Goal: Book appointment/travel/reservation

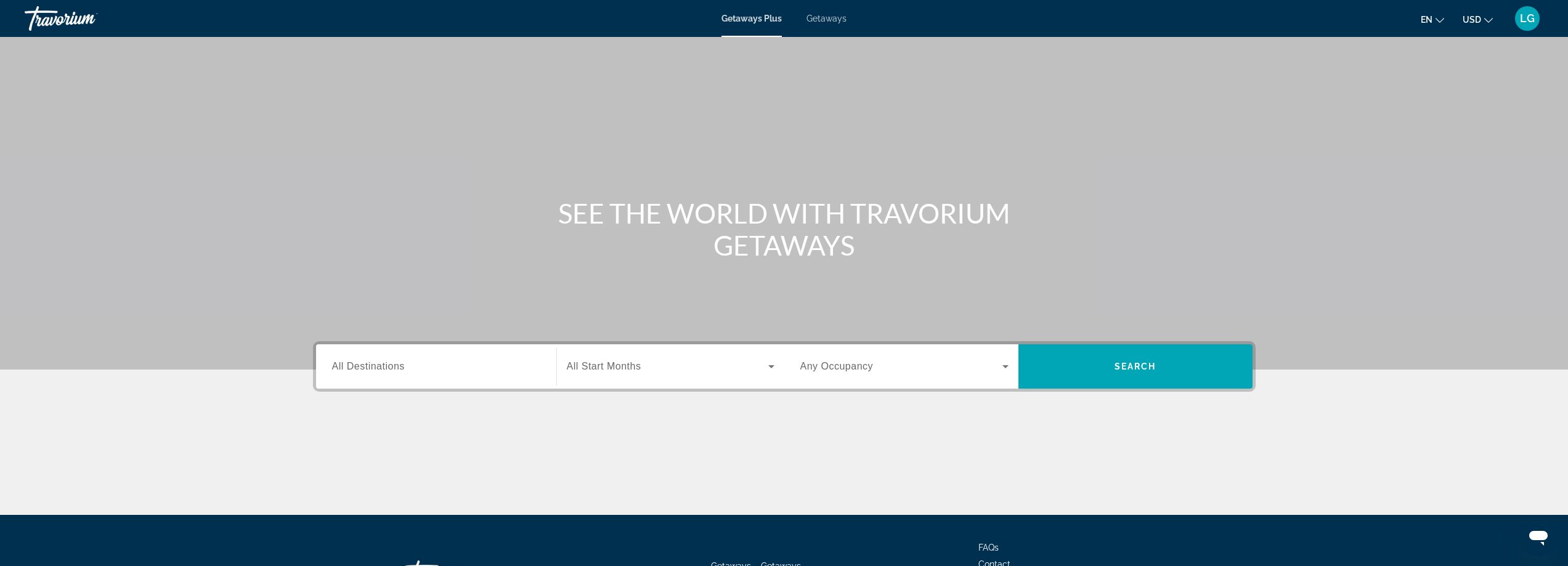
click at [450, 368] on input "Destination All Destinations" at bounding box center [436, 368] width 209 height 15
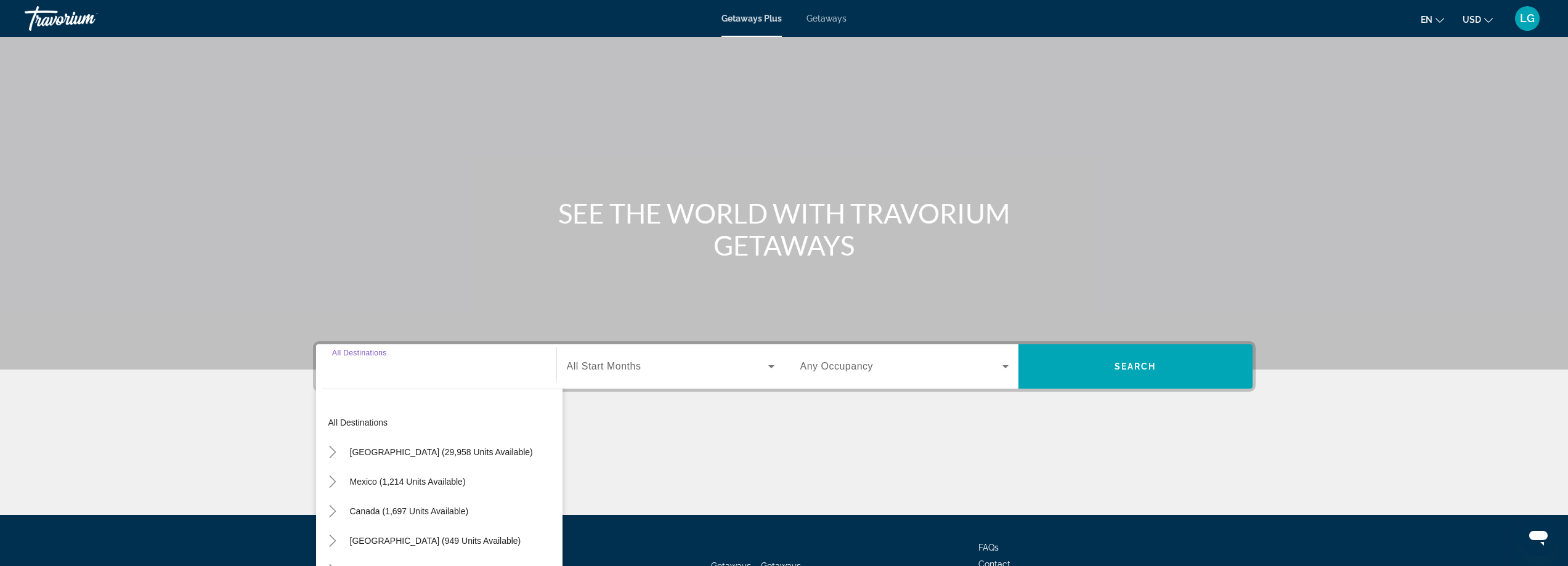
scroll to position [100, 0]
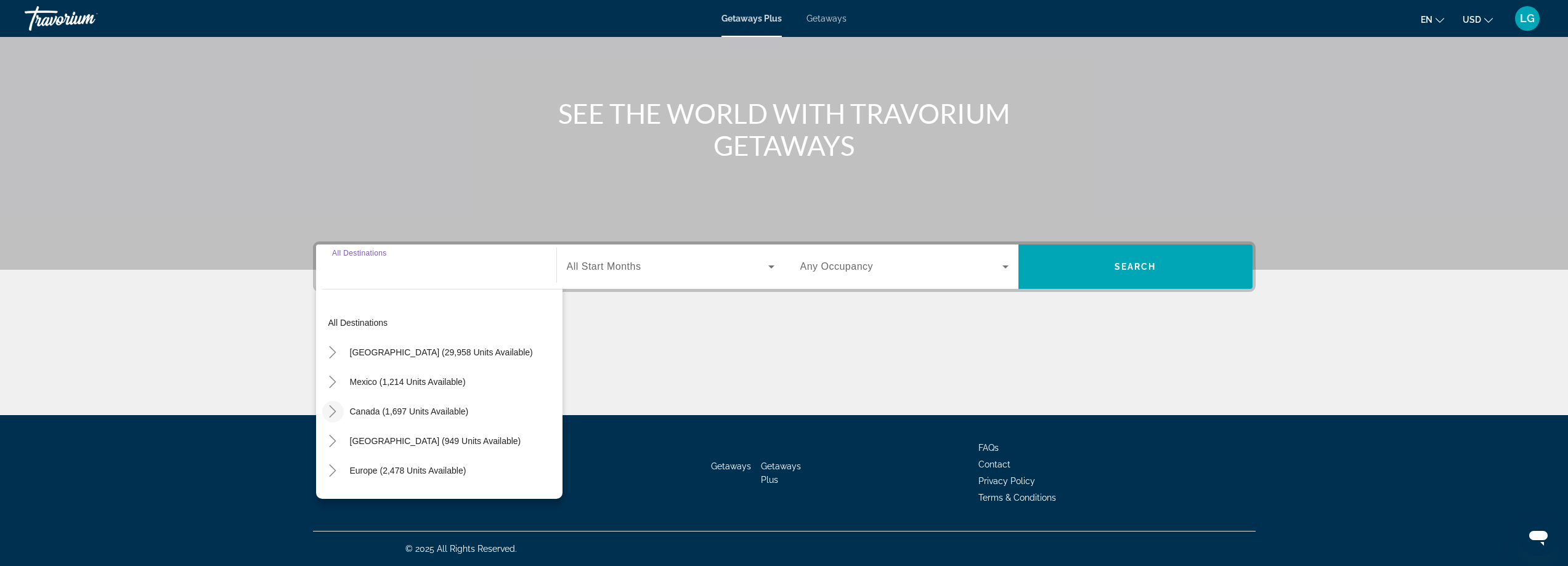
click at [329, 409] on icon "Toggle Canada (1,697 units available)" at bounding box center [332, 411] width 12 height 12
click at [391, 443] on span "Eastern Canada (1,100 units available)" at bounding box center [415, 441] width 151 height 10
type input "**********"
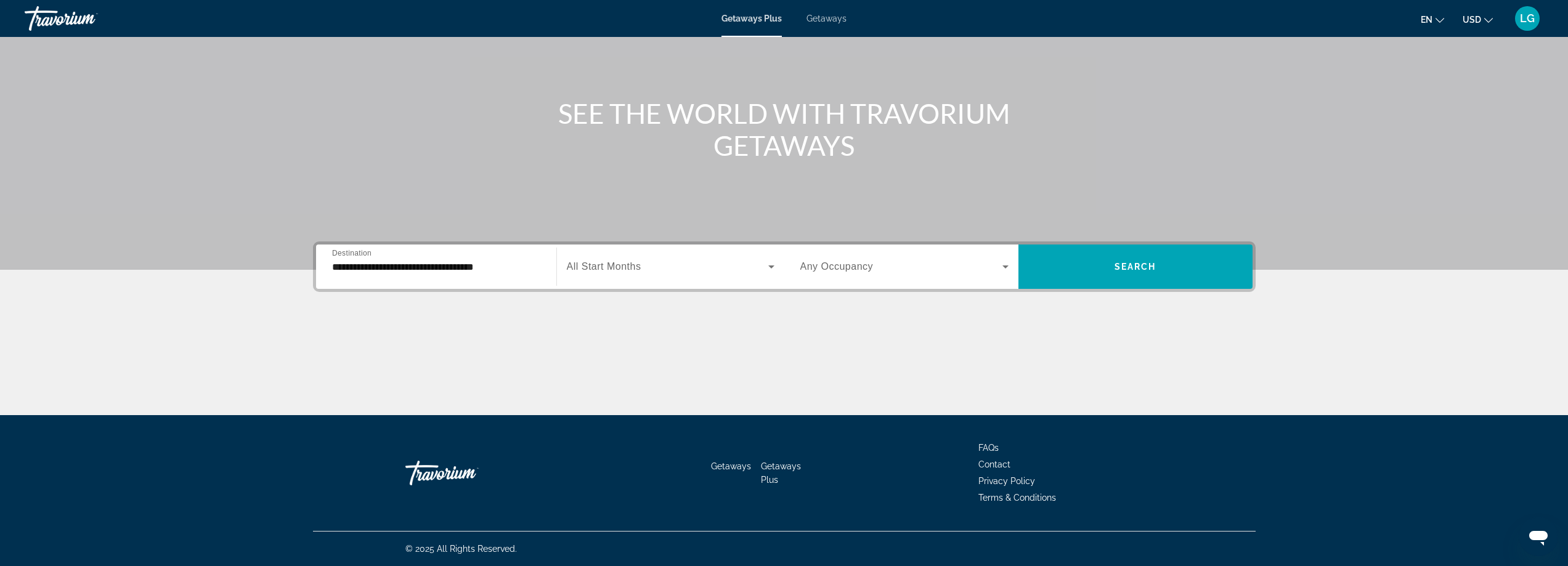
click at [661, 277] on div "Search widget" at bounding box center [671, 267] width 208 height 35
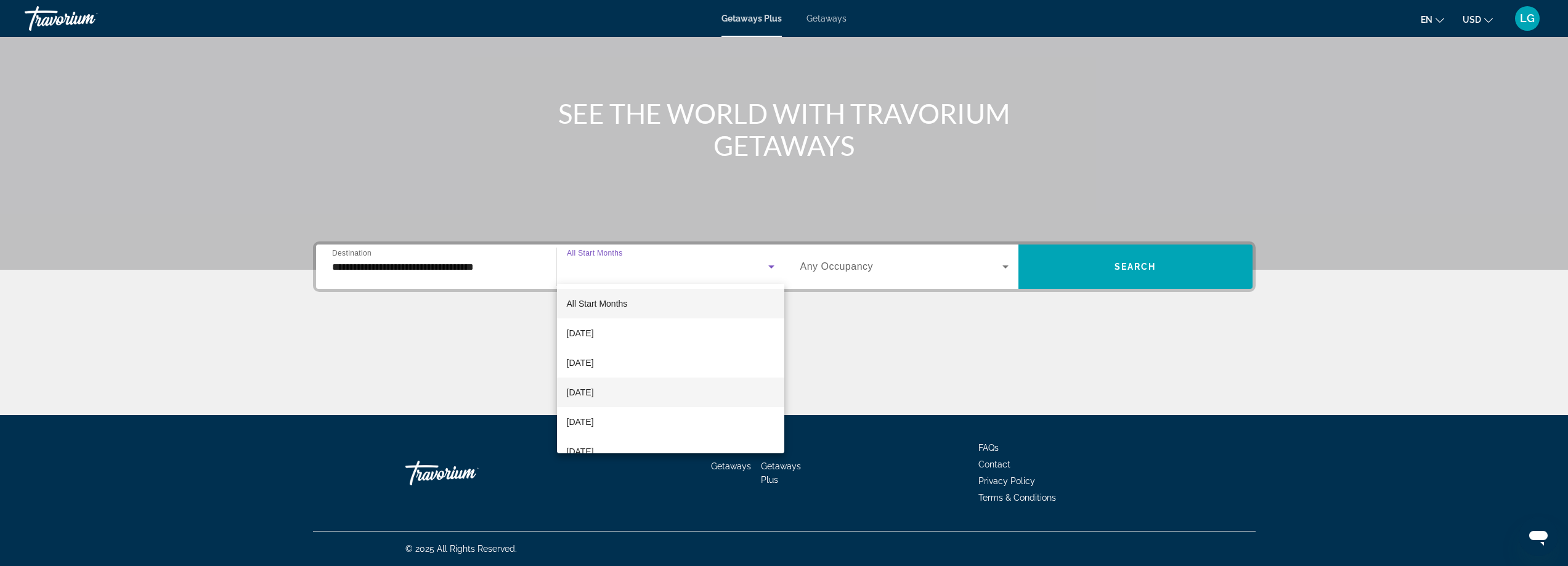
click at [594, 399] on span "[DATE]" at bounding box center [580, 393] width 27 height 15
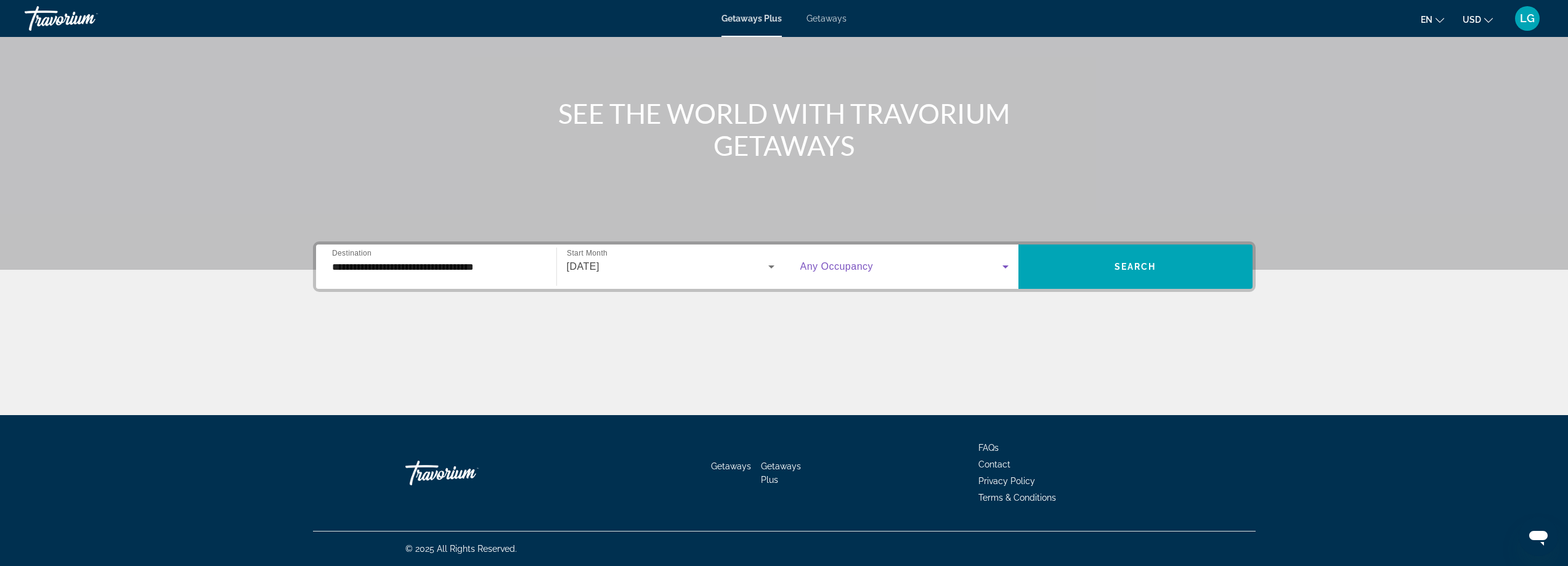
click at [880, 267] on span "Search widget" at bounding box center [902, 267] width 202 height 15
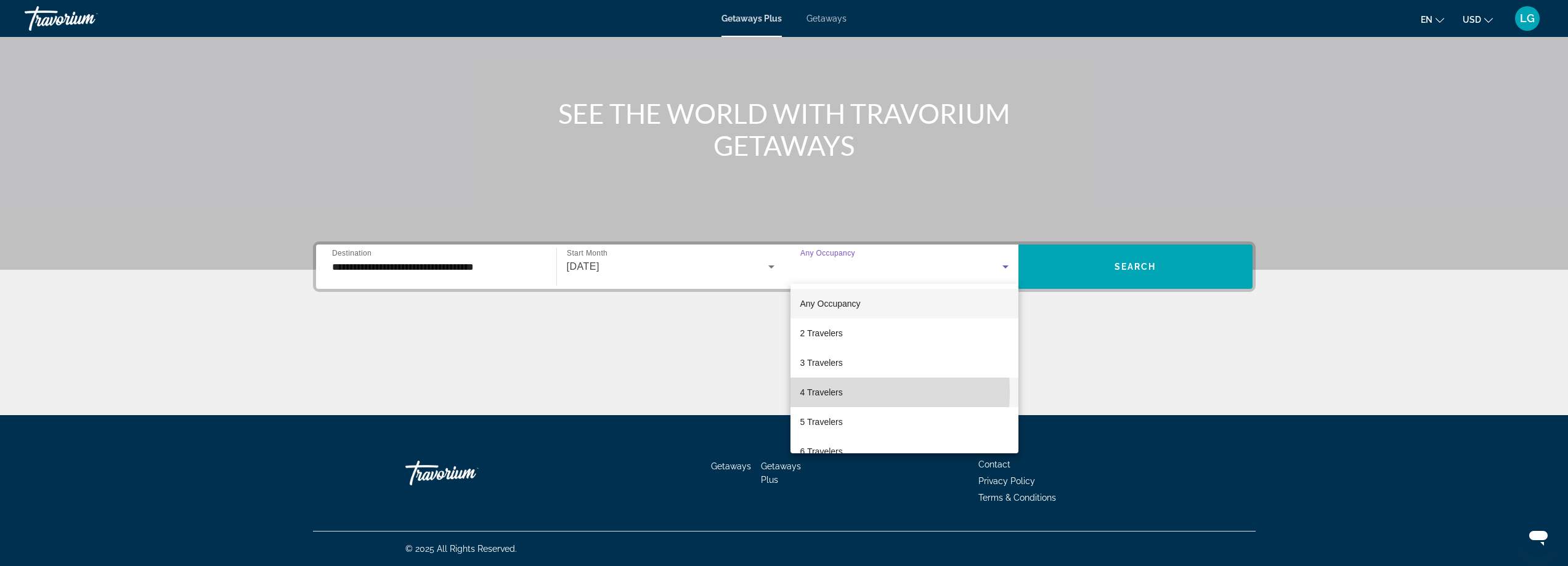
click at [842, 393] on span "4 Travelers" at bounding box center [821, 393] width 42 height 15
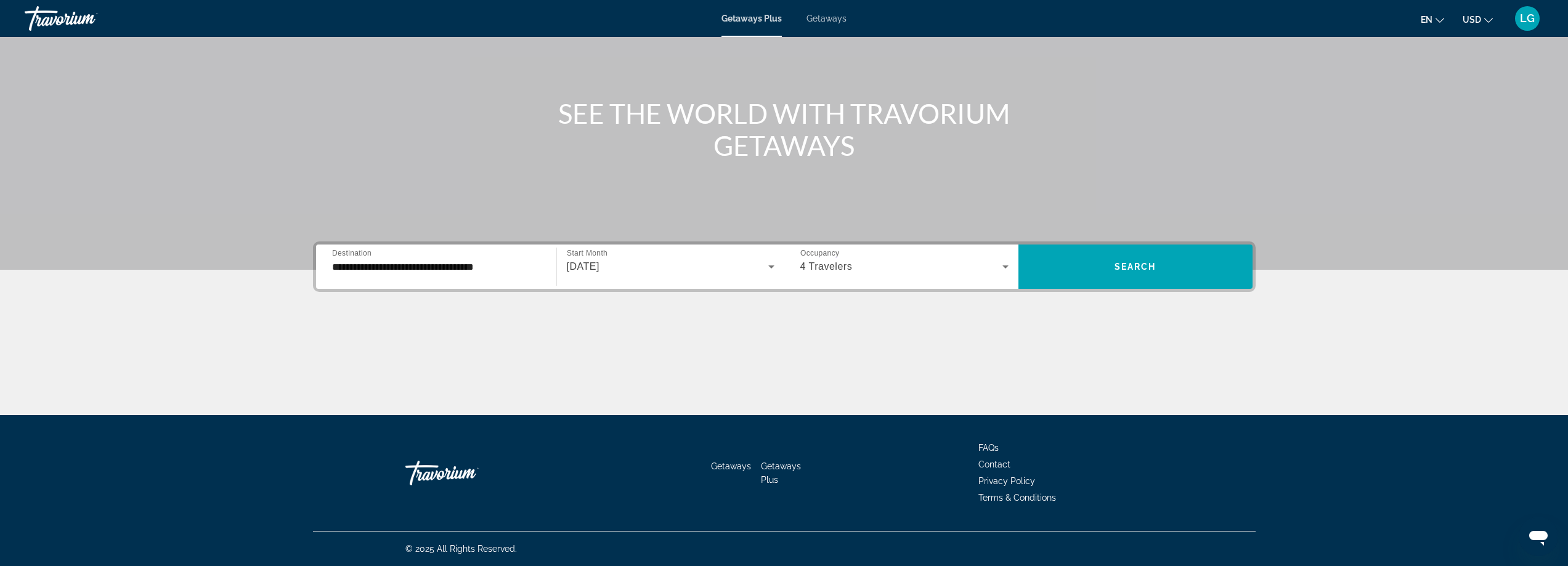
click at [823, 23] on div "Getaways Plus Getaways en English Español Français Italiano Português русский U…" at bounding box center [784, 19] width 1568 height 32
click at [824, 16] on span "Getaways" at bounding box center [826, 18] width 40 height 10
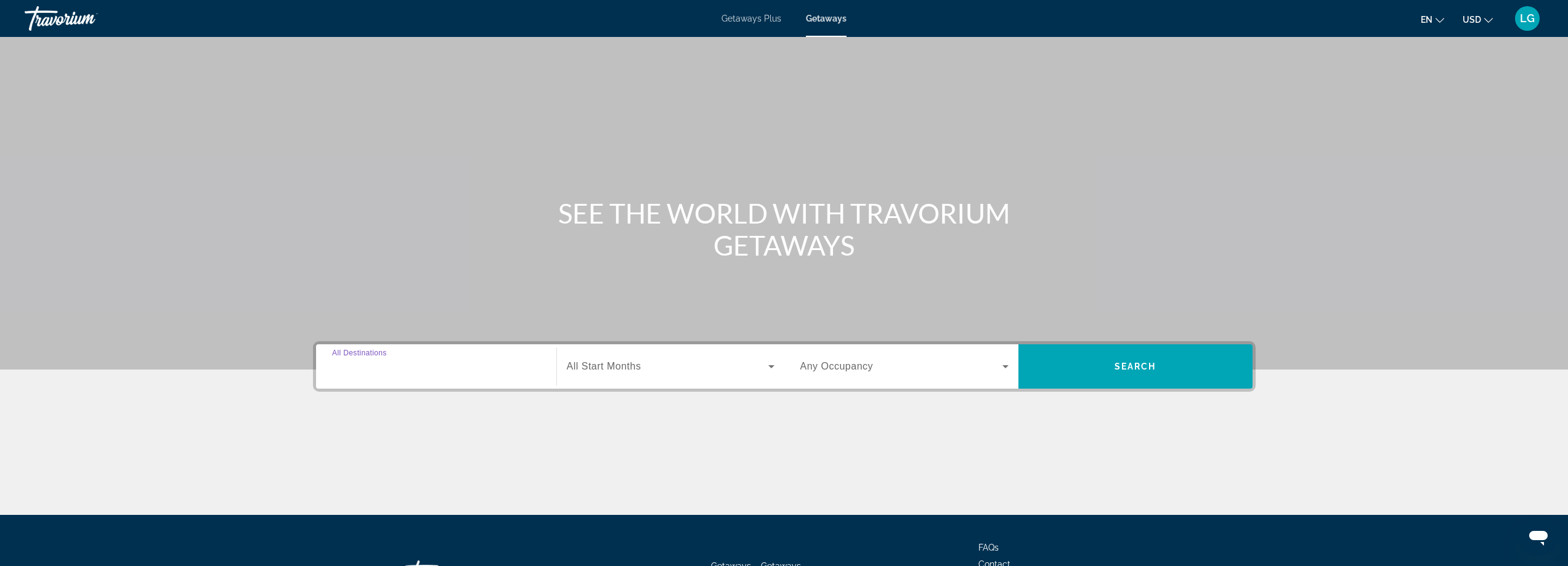
click at [421, 372] on input "Destination All Destinations" at bounding box center [436, 368] width 209 height 15
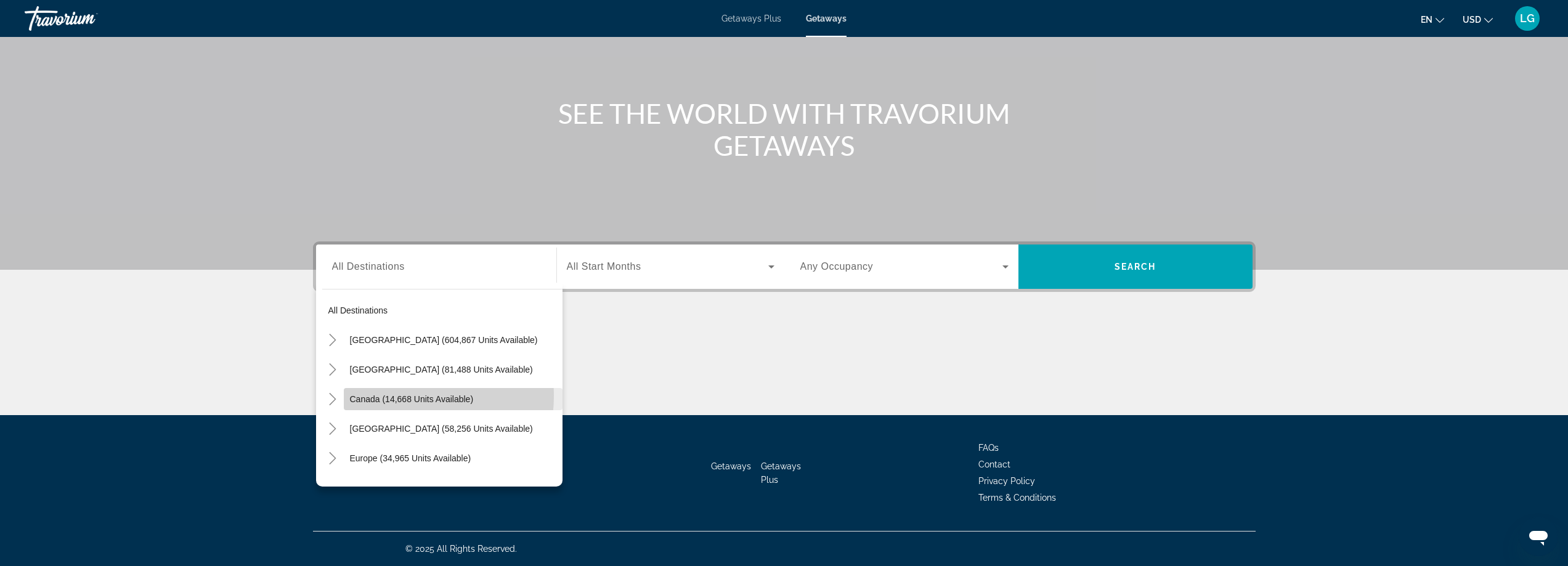
click at [381, 396] on span "Canada (14,668 units available)" at bounding box center [412, 399] width 123 height 10
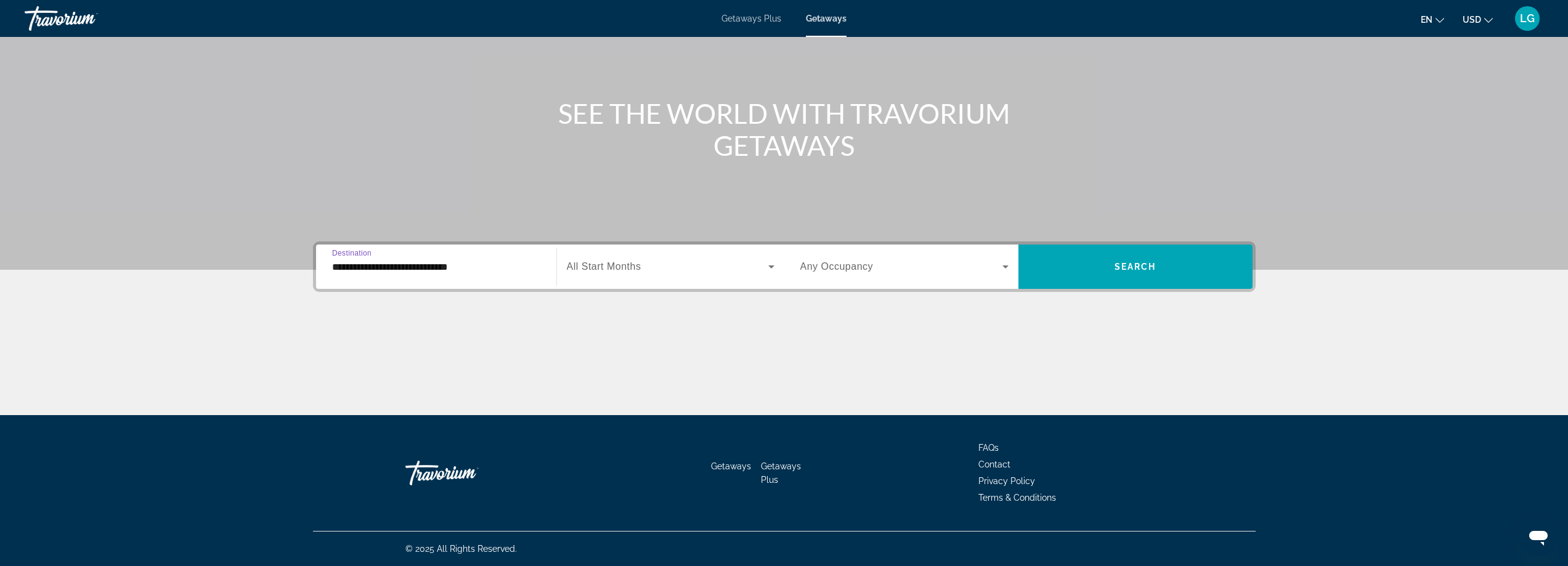
click at [346, 261] on input "**********" at bounding box center [436, 268] width 209 height 15
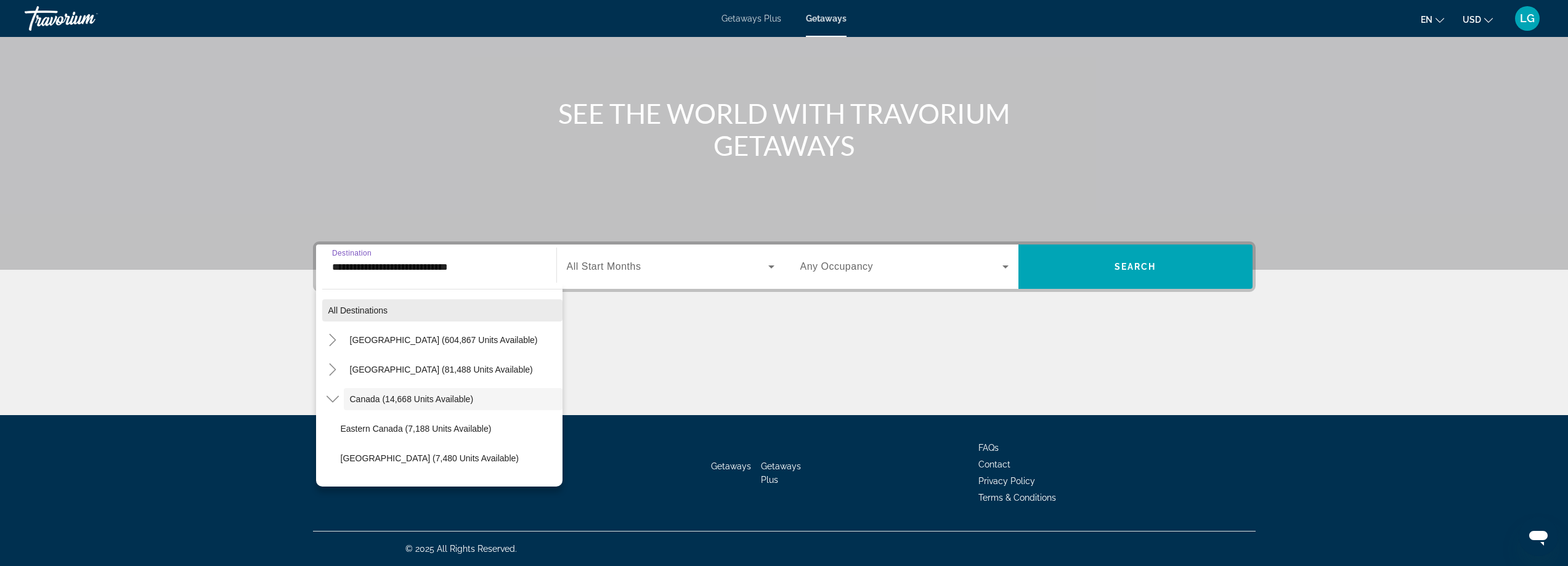
scroll to position [14, 0]
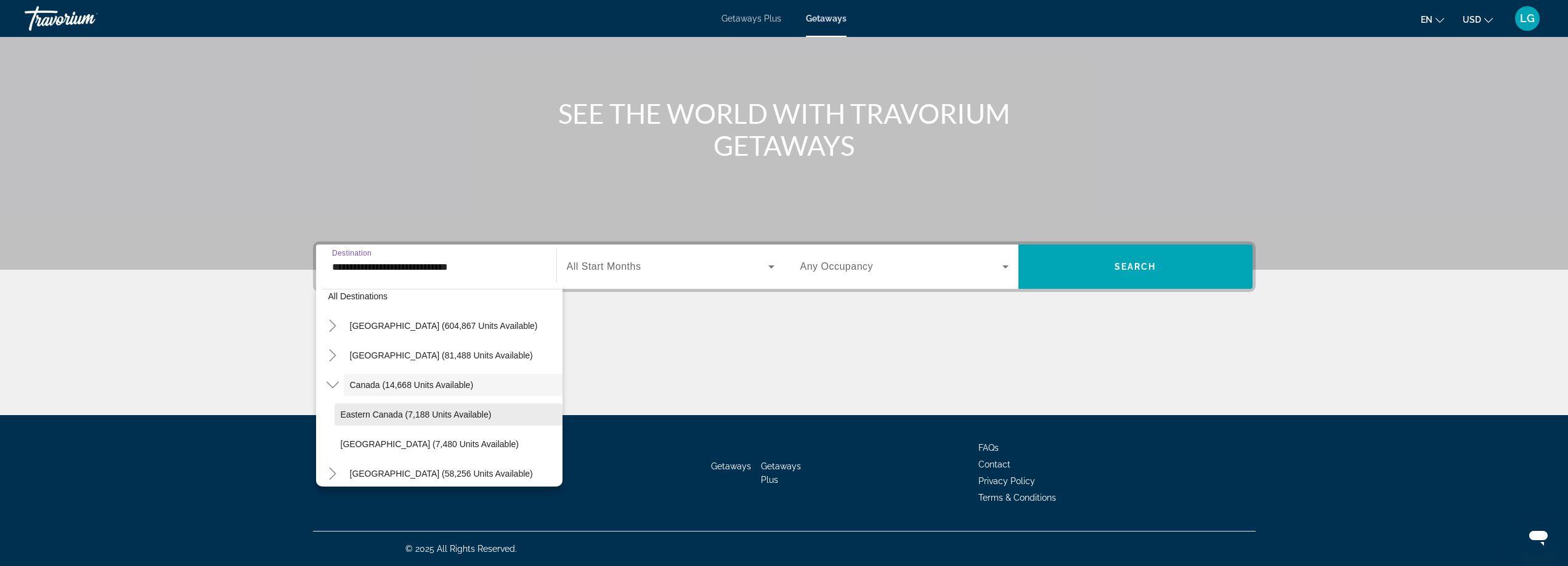
click at [361, 408] on span "Search widget" at bounding box center [449, 414] width 228 height 30
type input "**********"
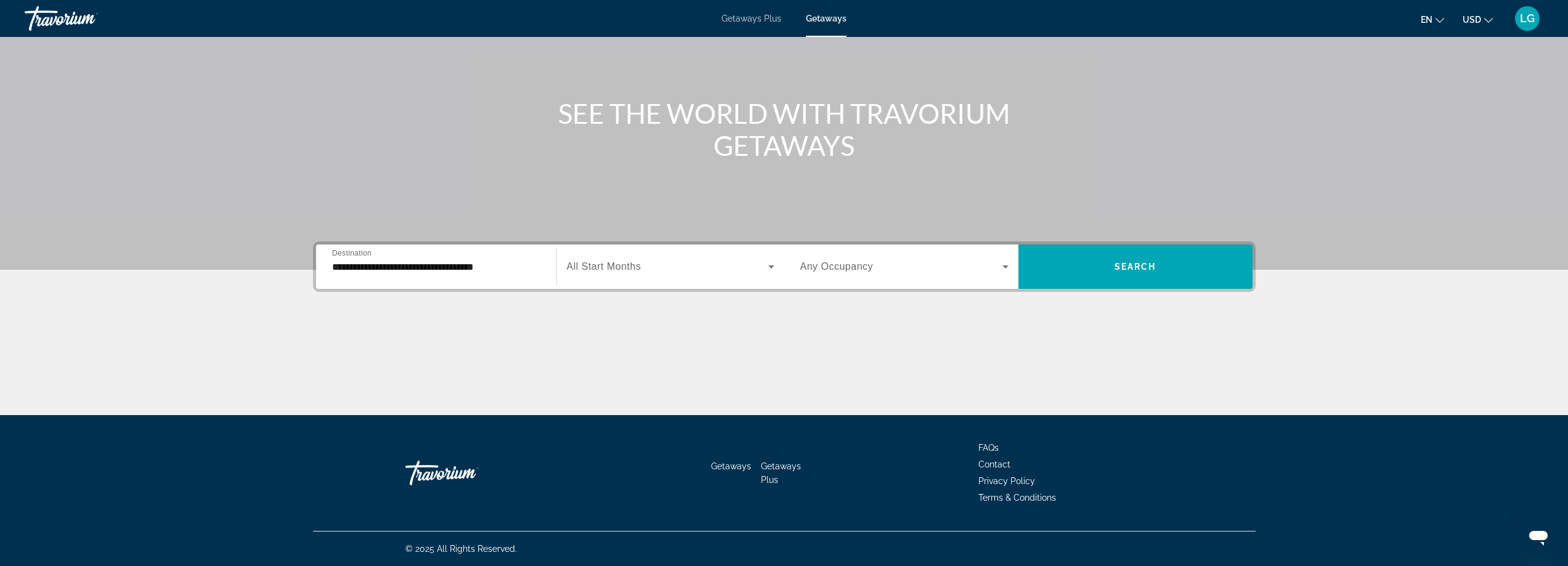
click at [706, 258] on div "Search widget" at bounding box center [671, 267] width 208 height 35
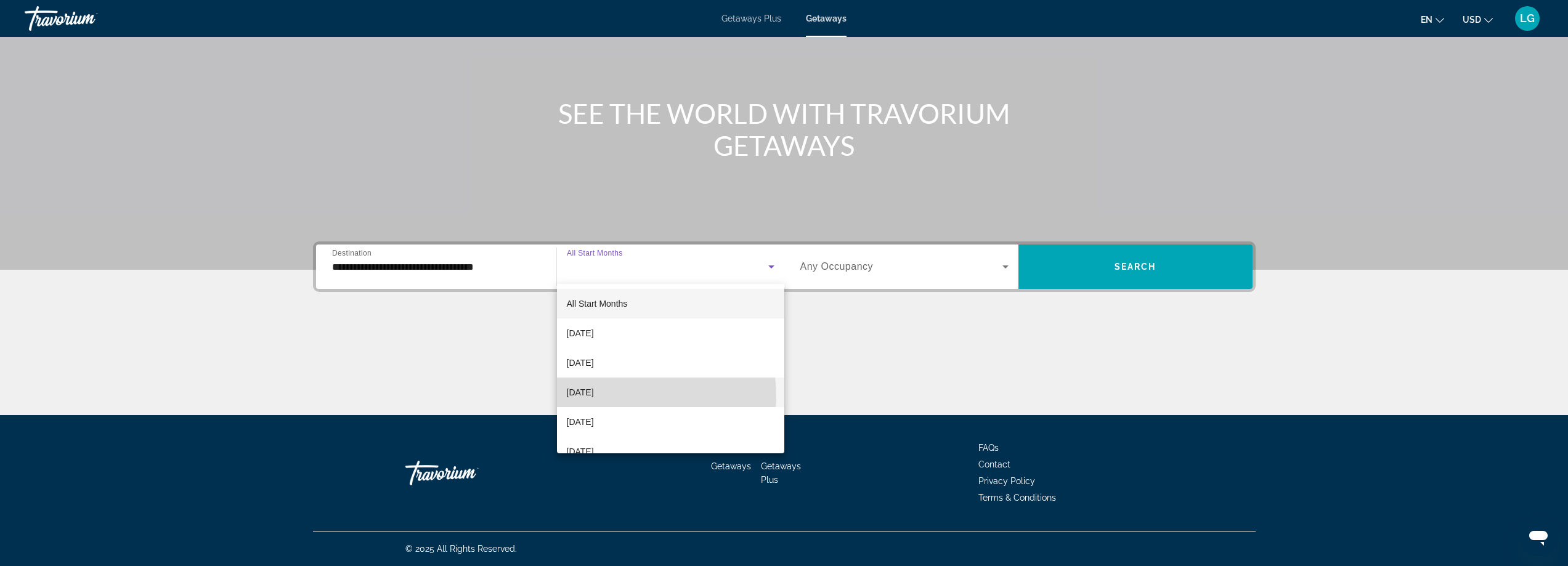
click at [649, 396] on mat-option "[DATE]" at bounding box center [670, 393] width 227 height 30
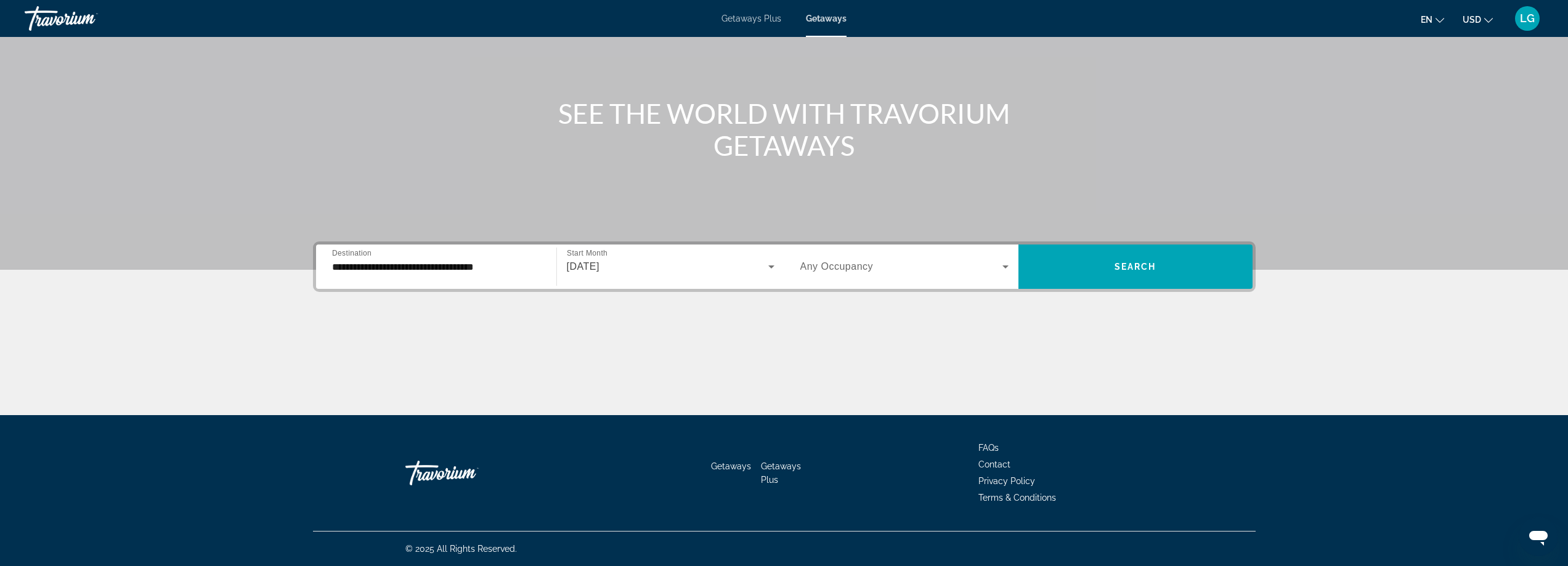
click at [881, 250] on div "Search widget" at bounding box center [905, 267] width 209 height 35
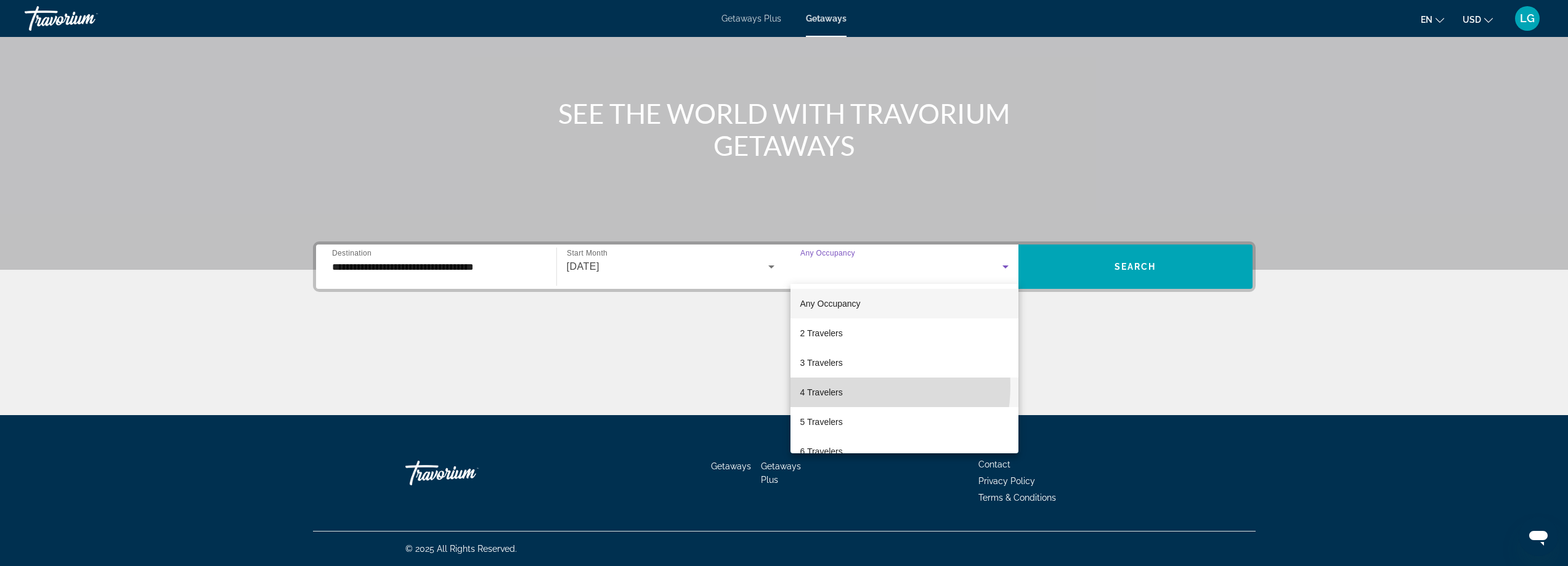
click at [844, 385] on mat-option "4 Travelers" at bounding box center [905, 393] width 228 height 30
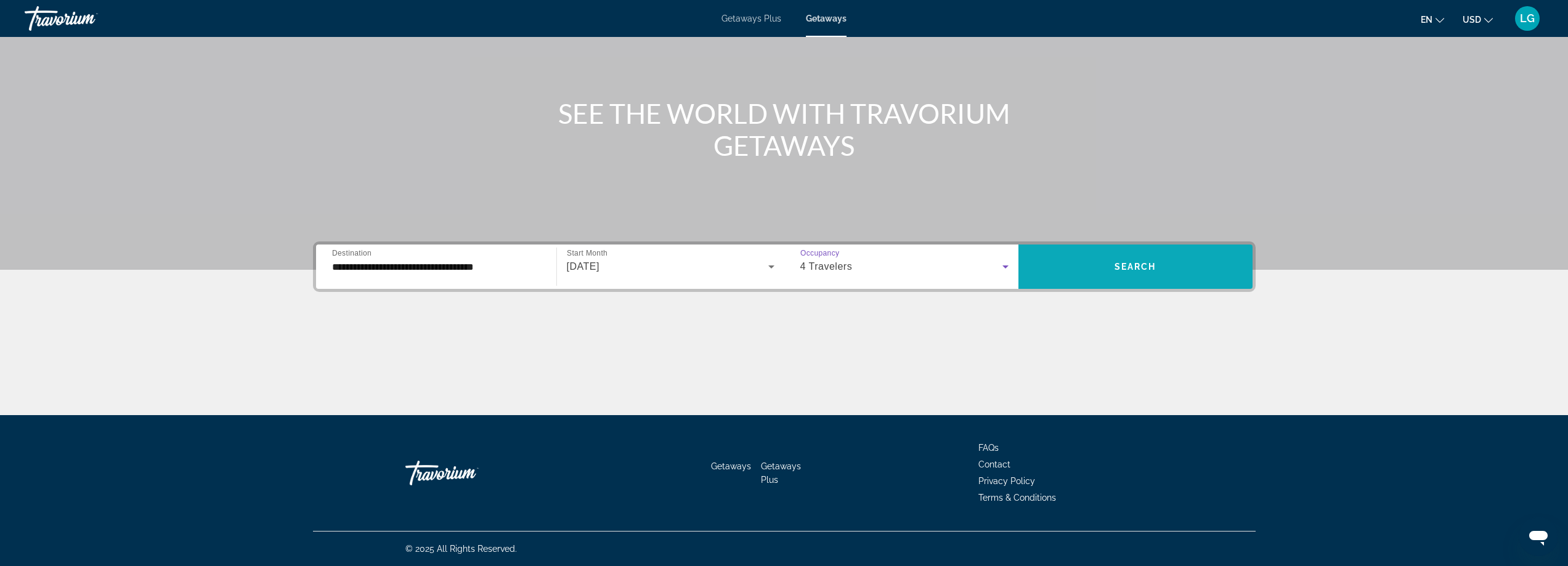
click at [1140, 263] on span "Search" at bounding box center [1135, 267] width 42 height 10
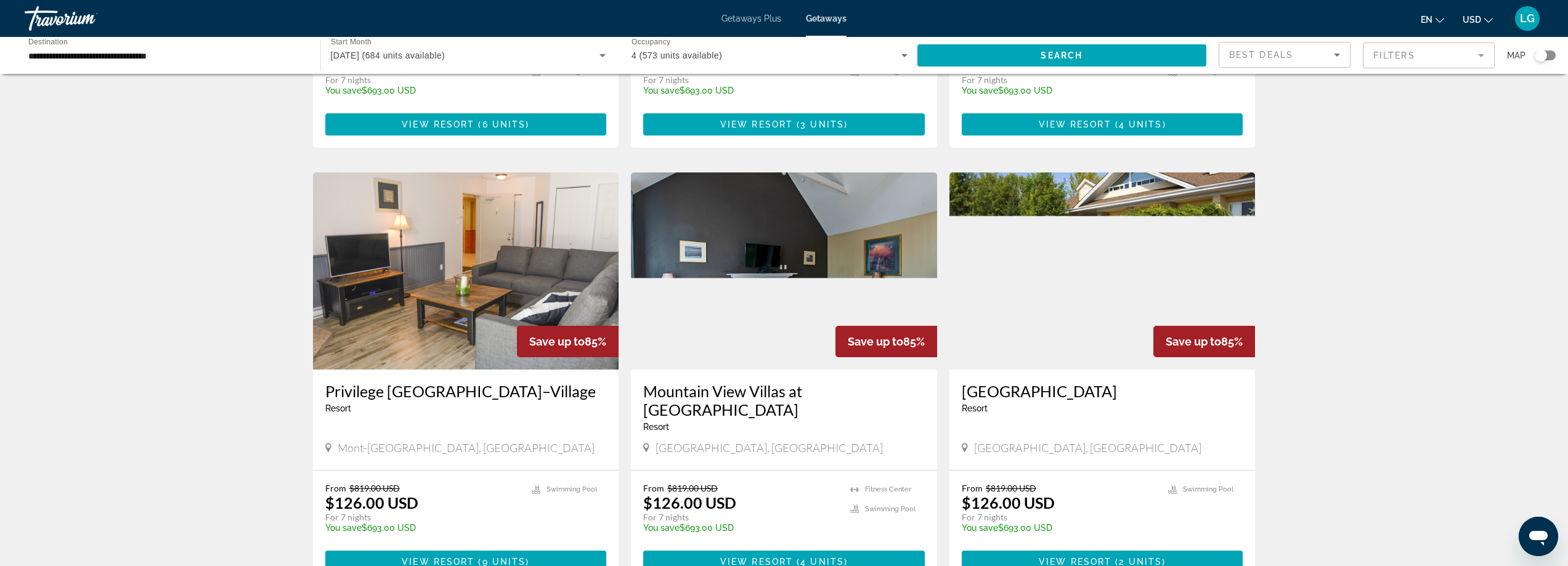
scroll to position [863, 0]
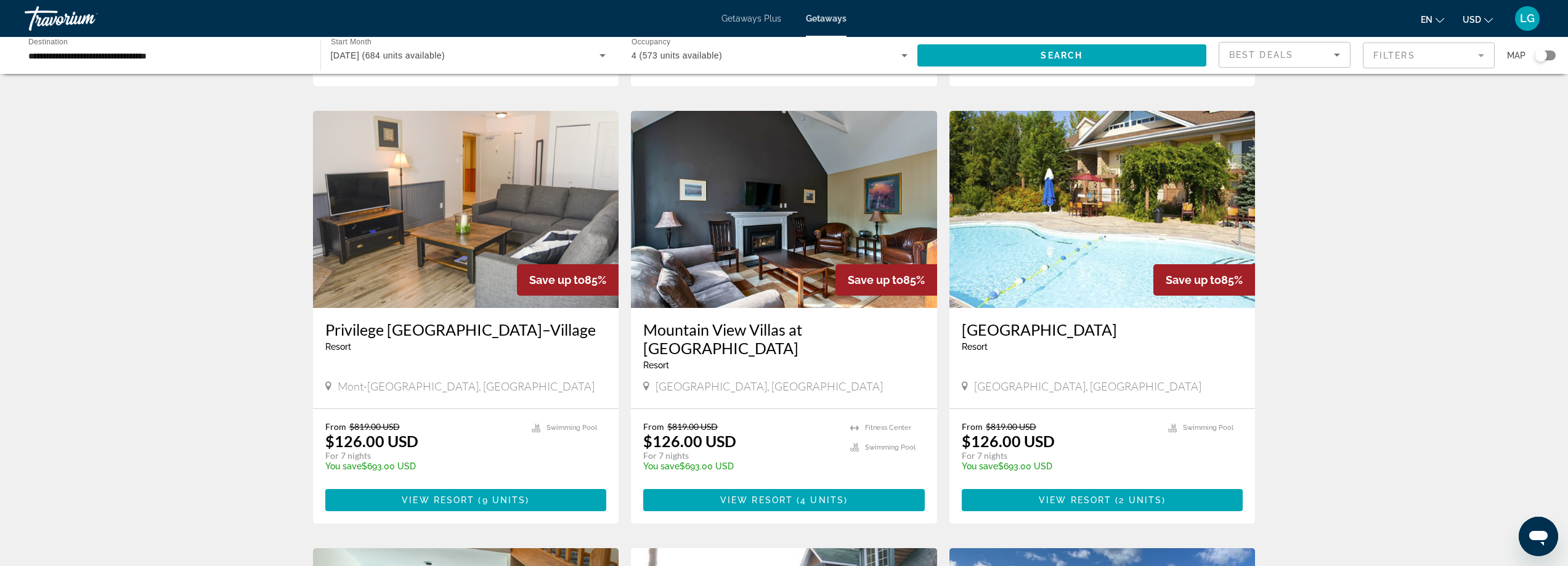
click at [469, 333] on h3 "Privilege [GEOGRAPHIC_DATA]–Village" at bounding box center [466, 329] width 282 height 19
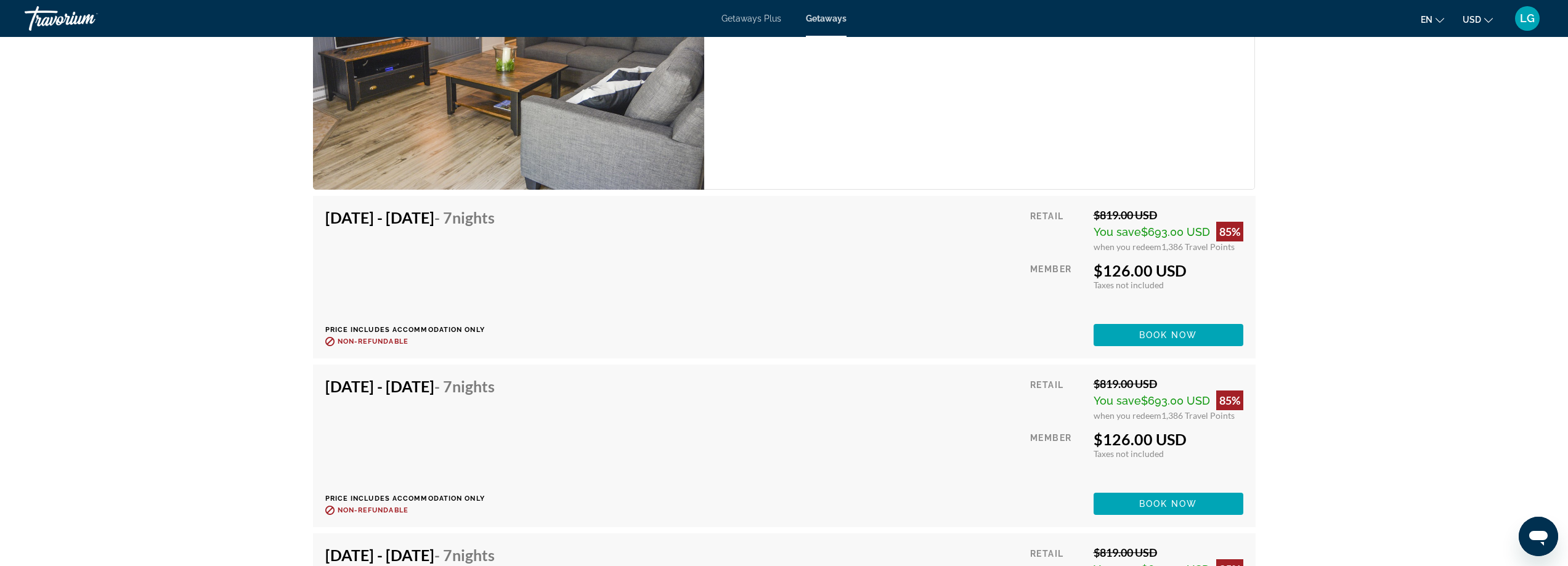
scroll to position [2095, 0]
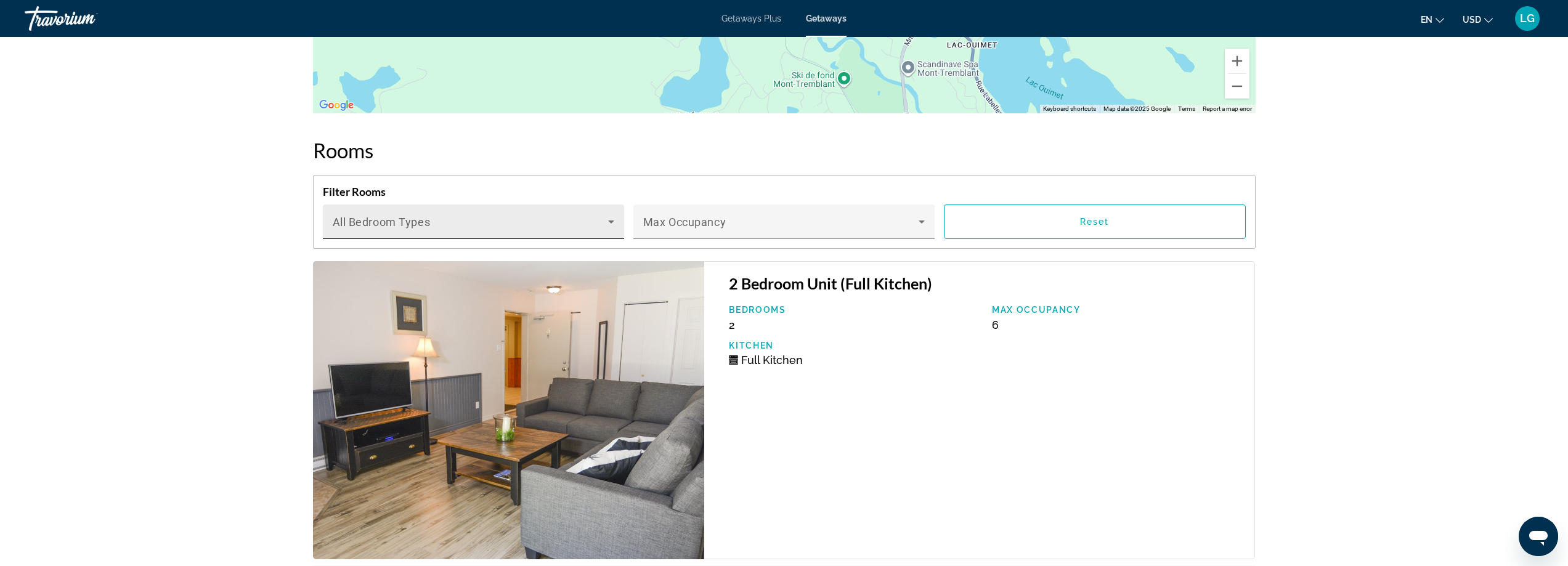
click at [477, 226] on span "Main content" at bounding box center [471, 226] width 275 height 15
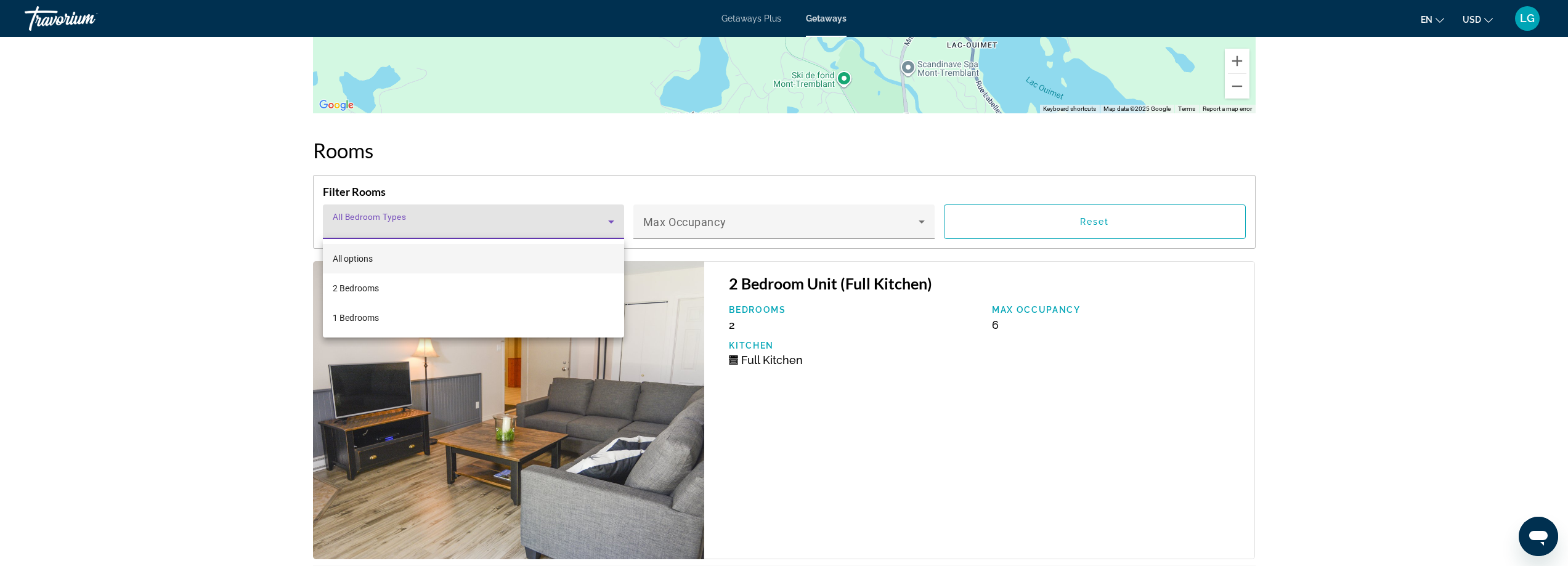
click at [477, 226] on div at bounding box center [784, 283] width 1568 height 566
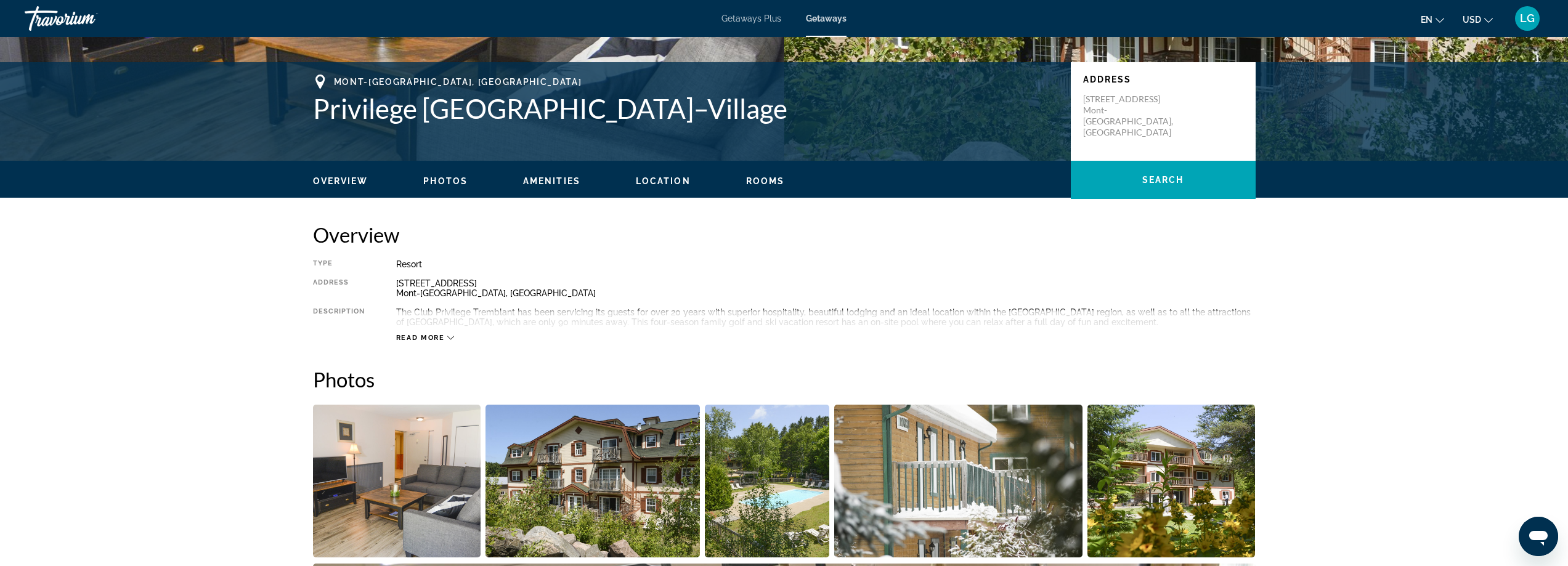
scroll to position [0, 0]
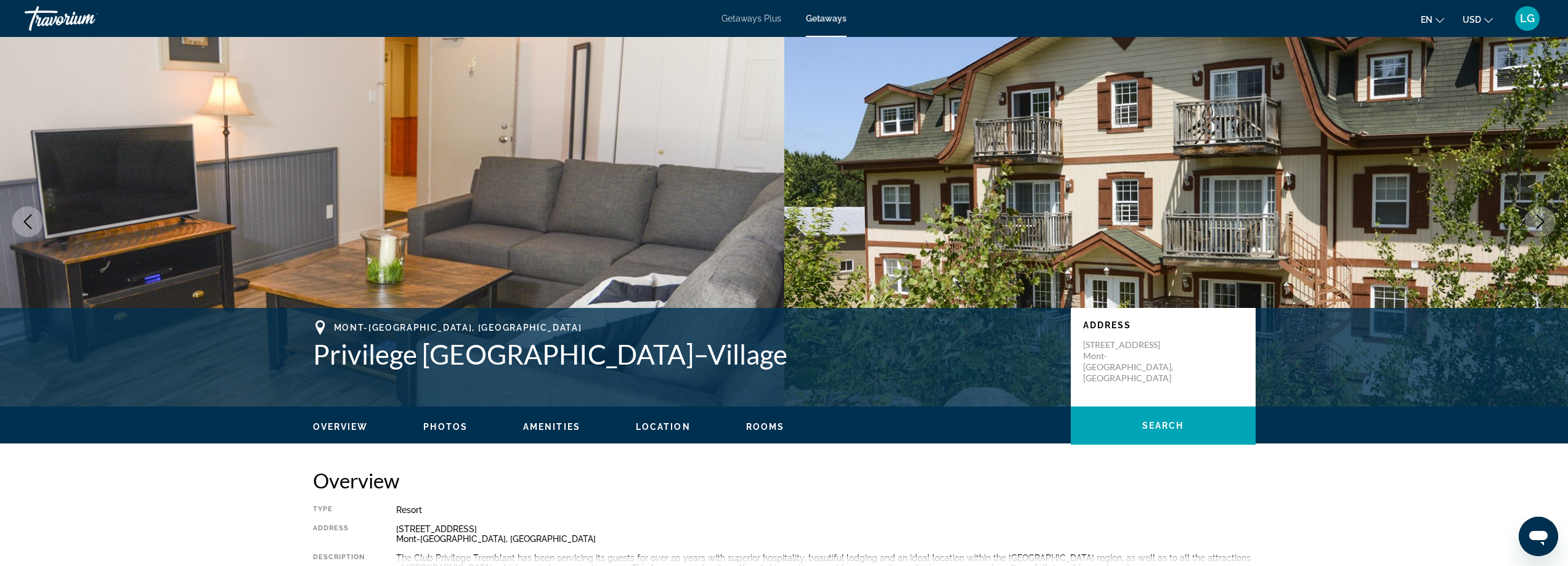
click at [59, 18] on div "Travorium" at bounding box center [86, 19] width 123 height 32
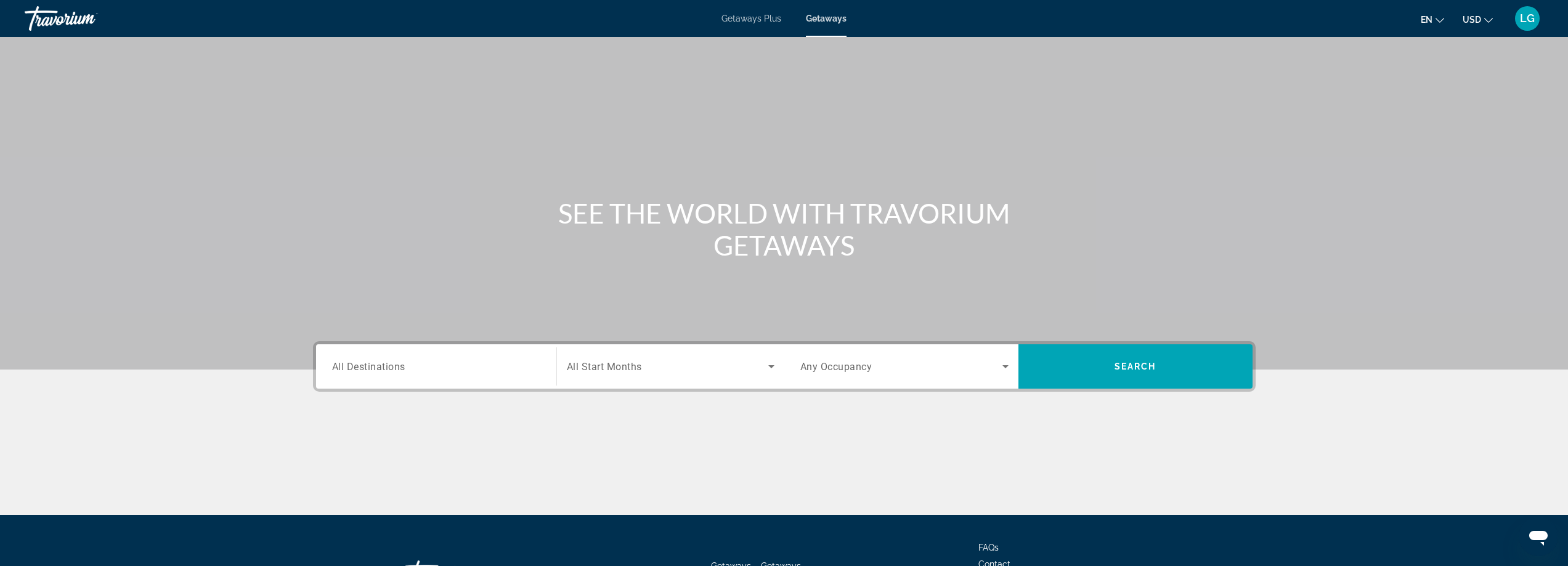
click at [443, 371] on input "Destination All Destinations" at bounding box center [436, 368] width 209 height 15
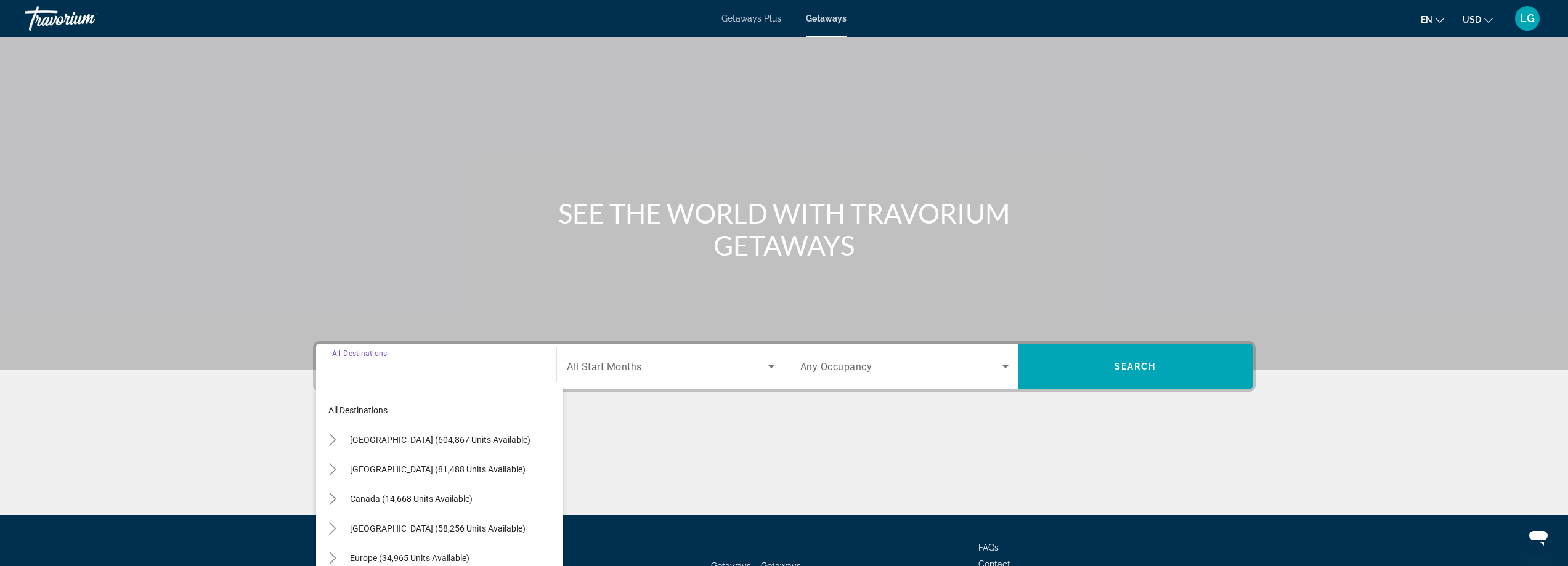
scroll to position [100, 0]
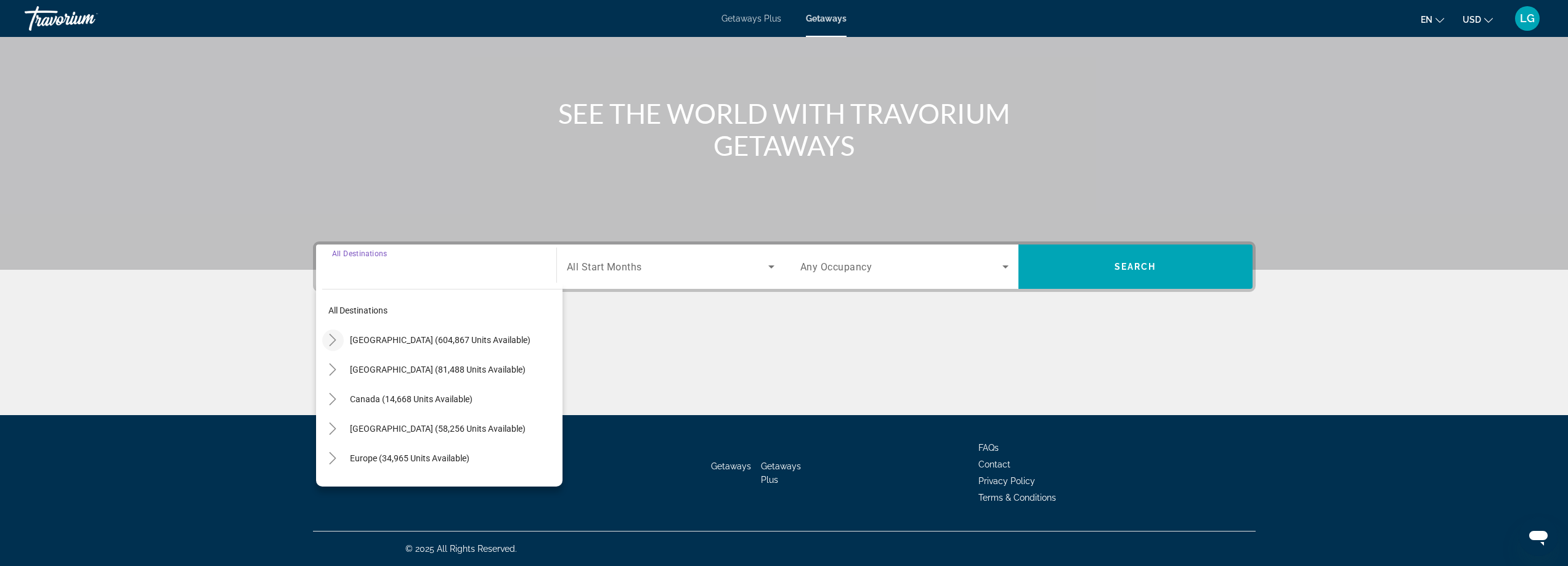
click at [332, 347] on mat-icon "Toggle United States (604,867 units available)" at bounding box center [332, 340] width 22 height 22
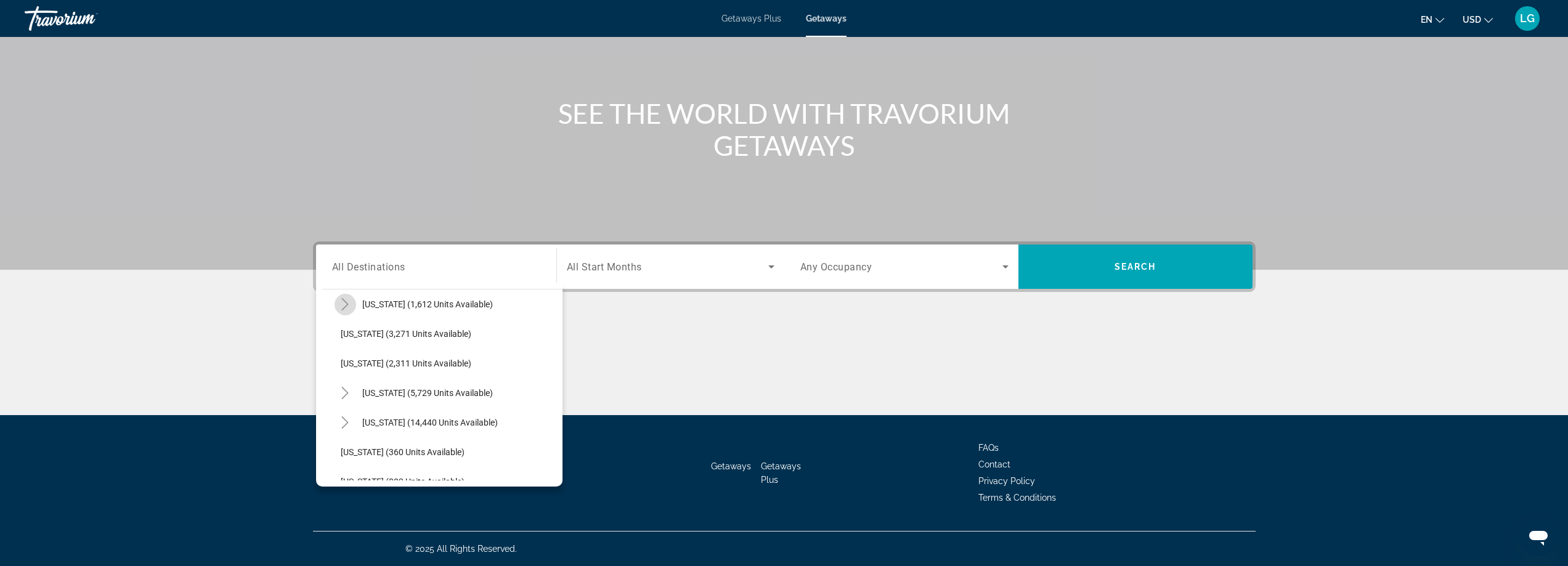
click at [349, 302] on icon "Toggle New Hampshire (1,612 units available)" at bounding box center [344, 304] width 12 height 12
click at [432, 396] on span "Inland (1,091 units available)" at bounding box center [408, 396] width 111 height 10
type input "**********"
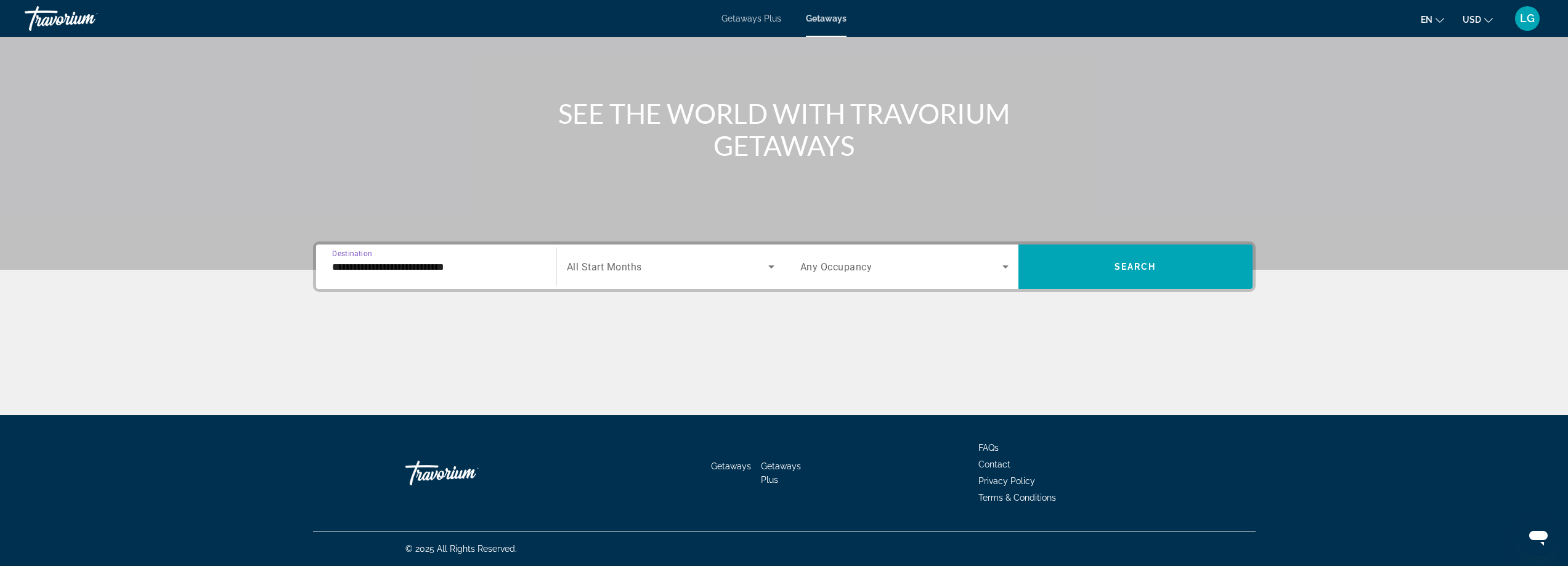
click at [663, 262] on span "Search widget" at bounding box center [667, 267] width 201 height 15
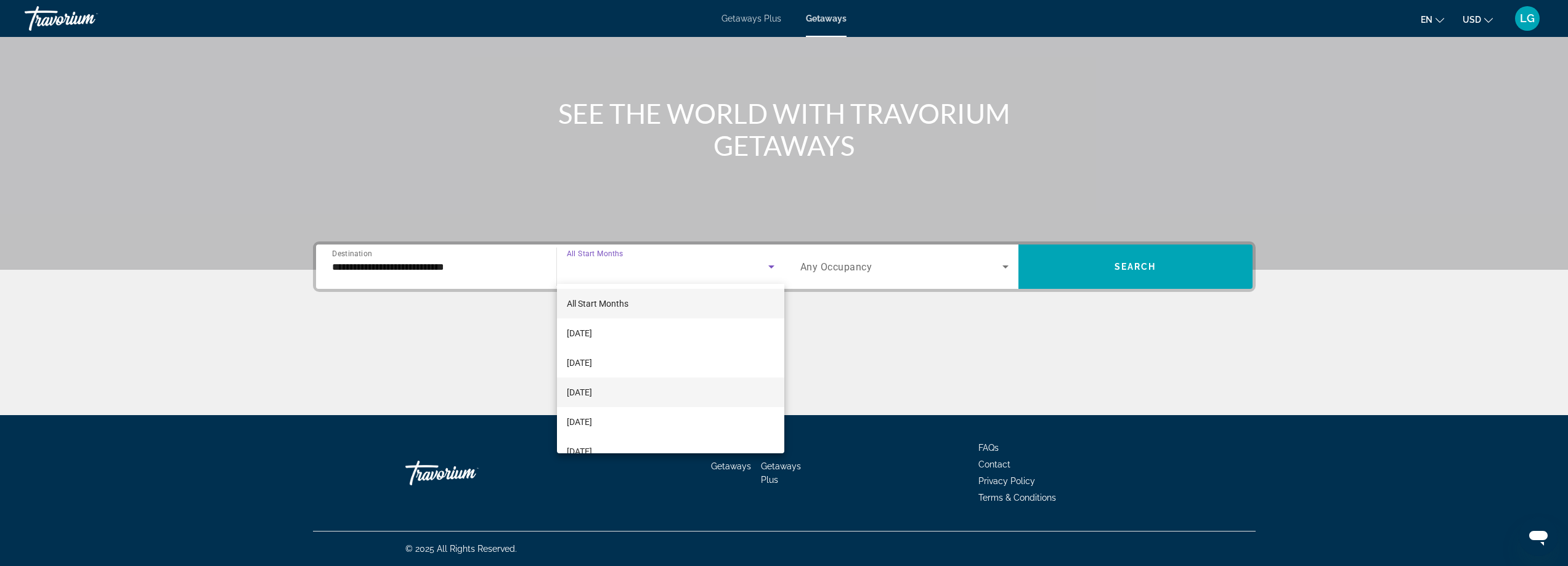
click at [642, 396] on mat-option "[DATE]" at bounding box center [670, 393] width 227 height 30
